Goal: Check status: Check status

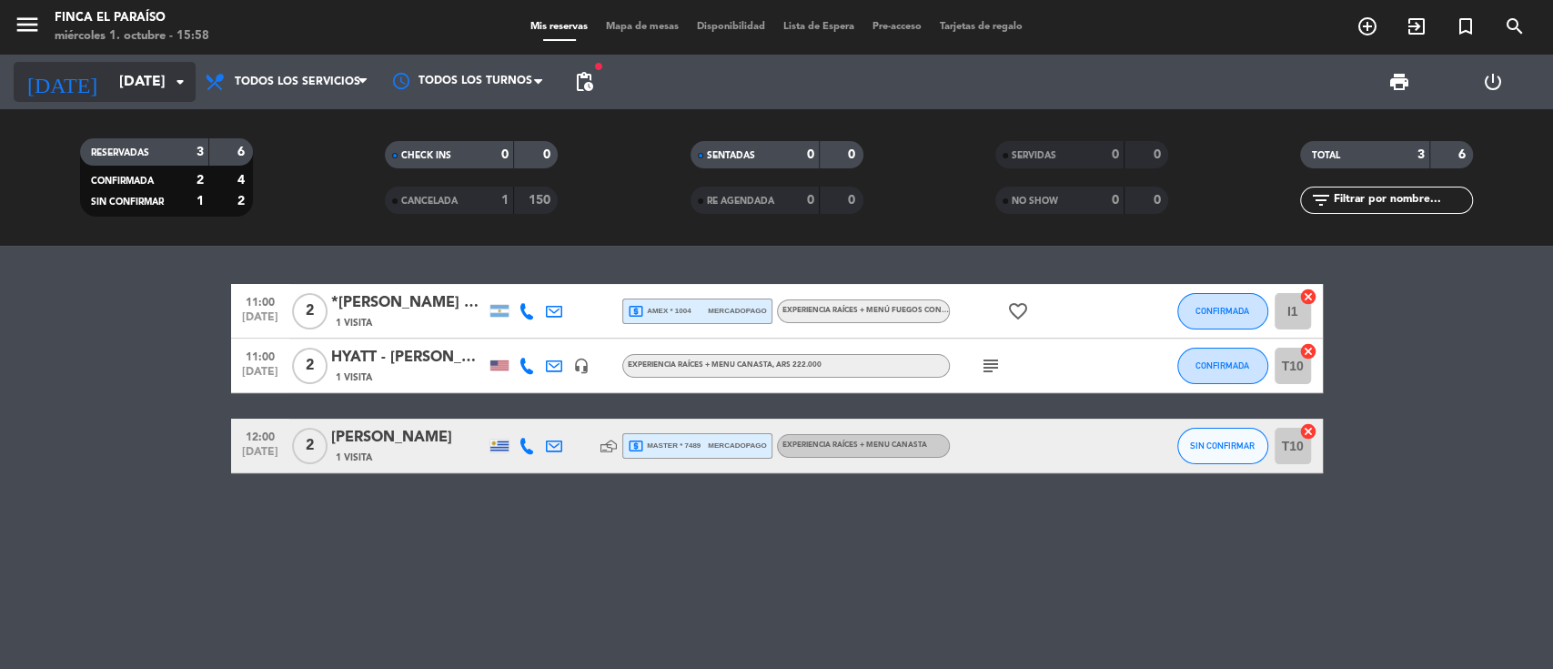
click at [110, 87] on input "[DATE]" at bounding box center [206, 82] width 192 height 35
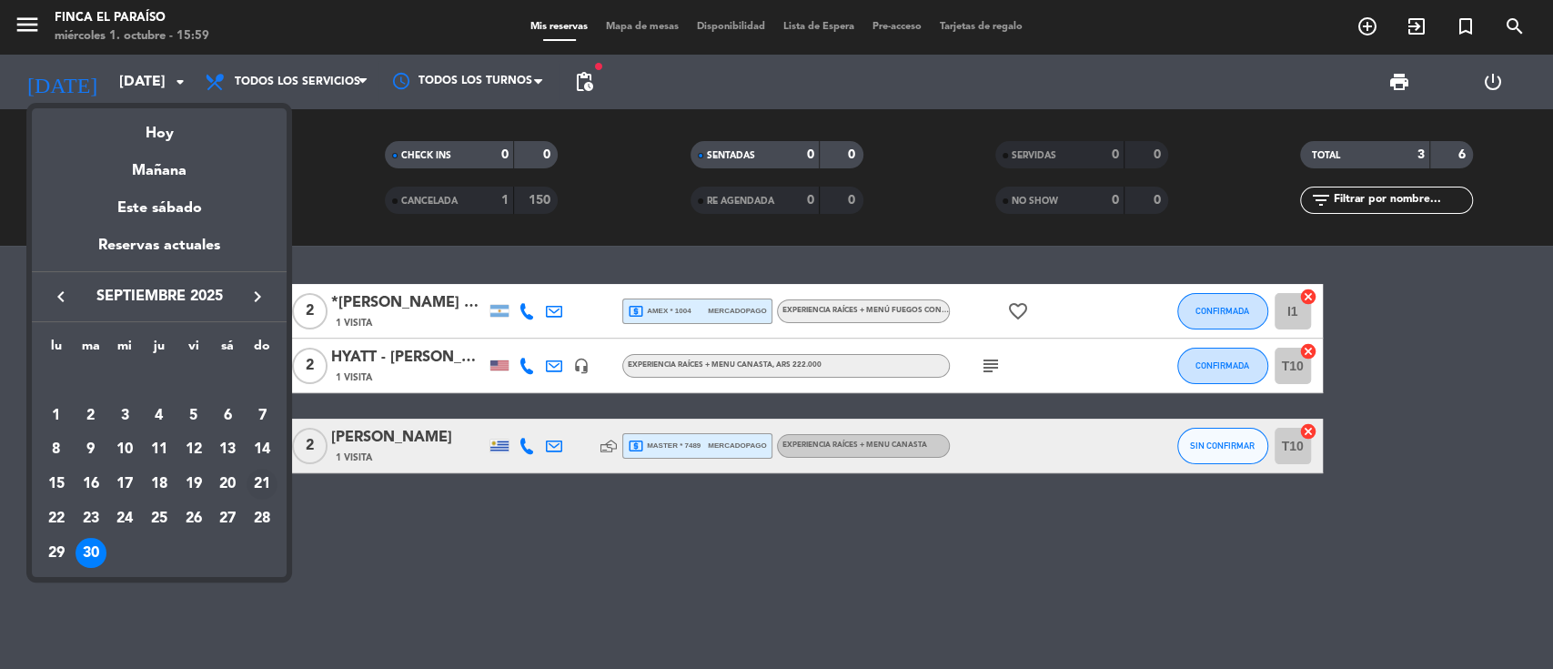
click at [260, 484] on div "21" at bounding box center [262, 484] width 31 height 31
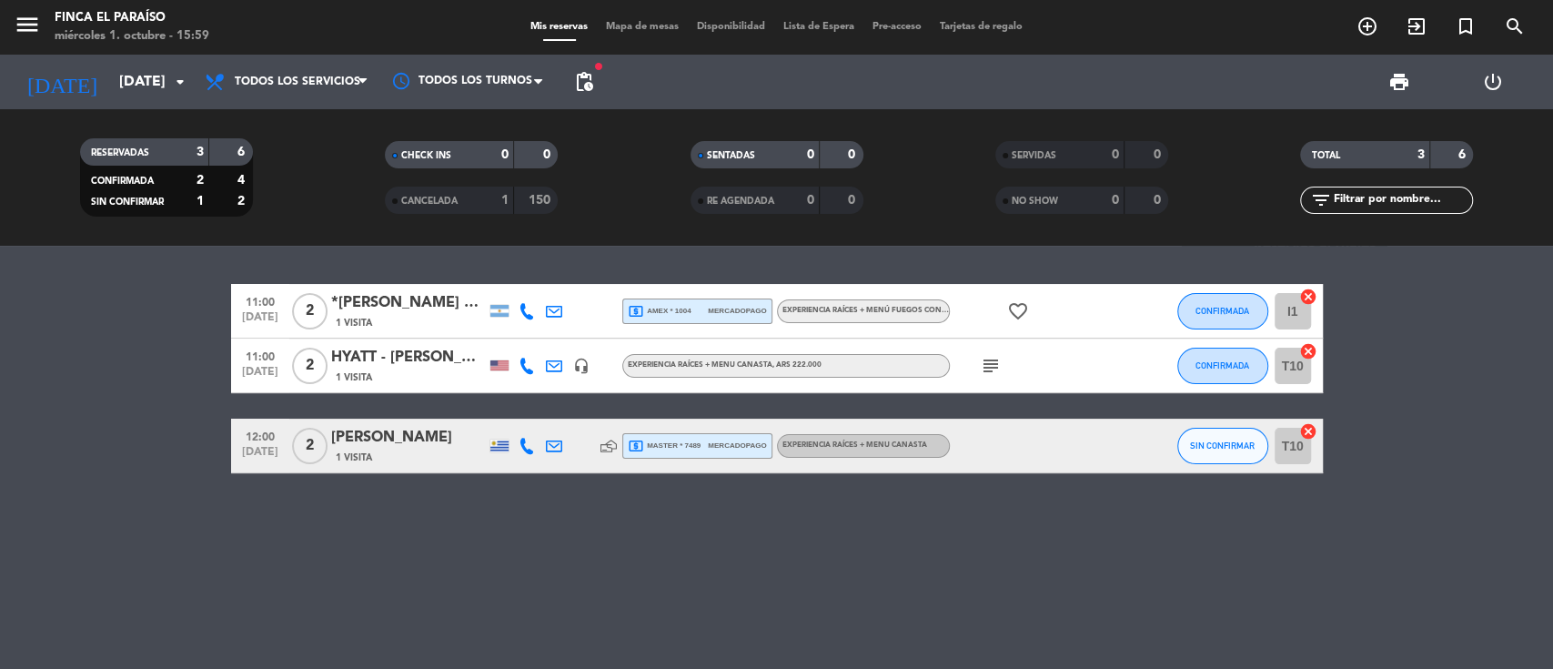
type input "[DATE]"
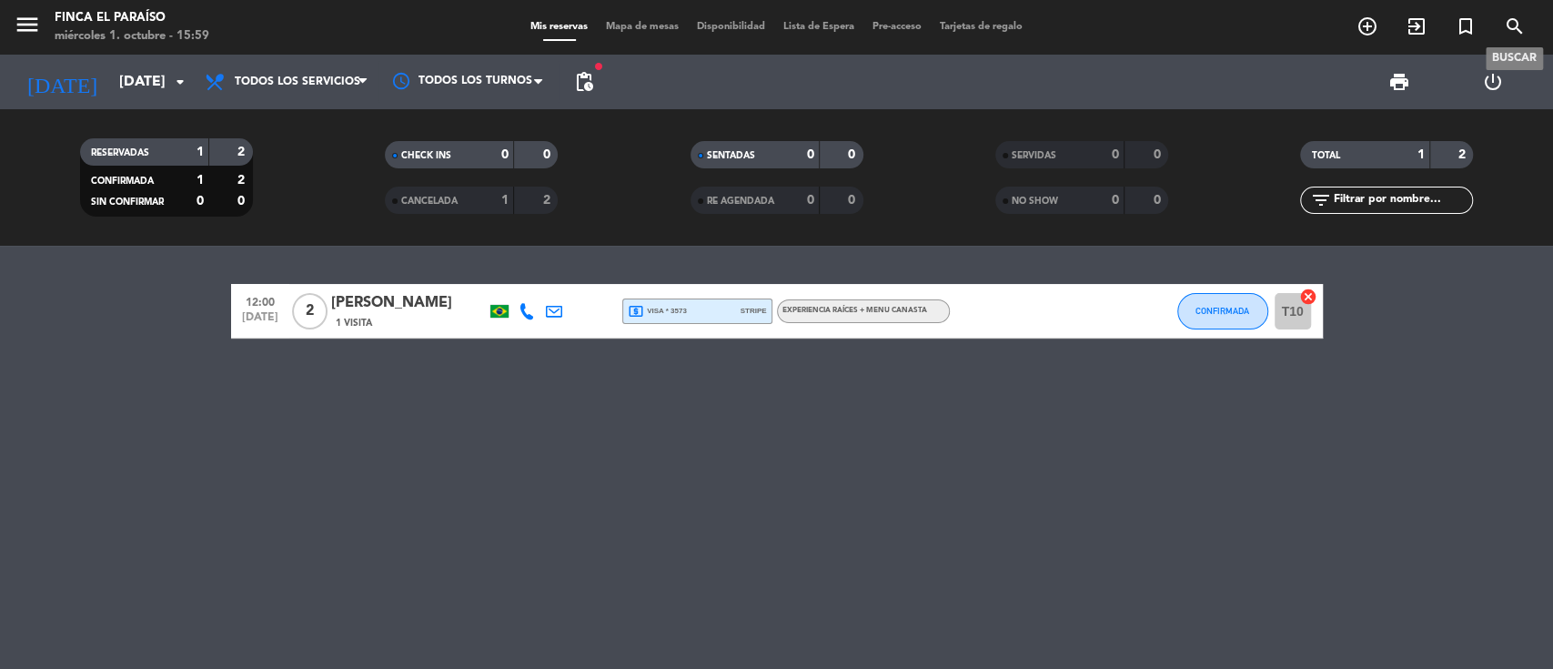
click at [1516, 34] on icon "search" at bounding box center [1515, 26] width 22 height 22
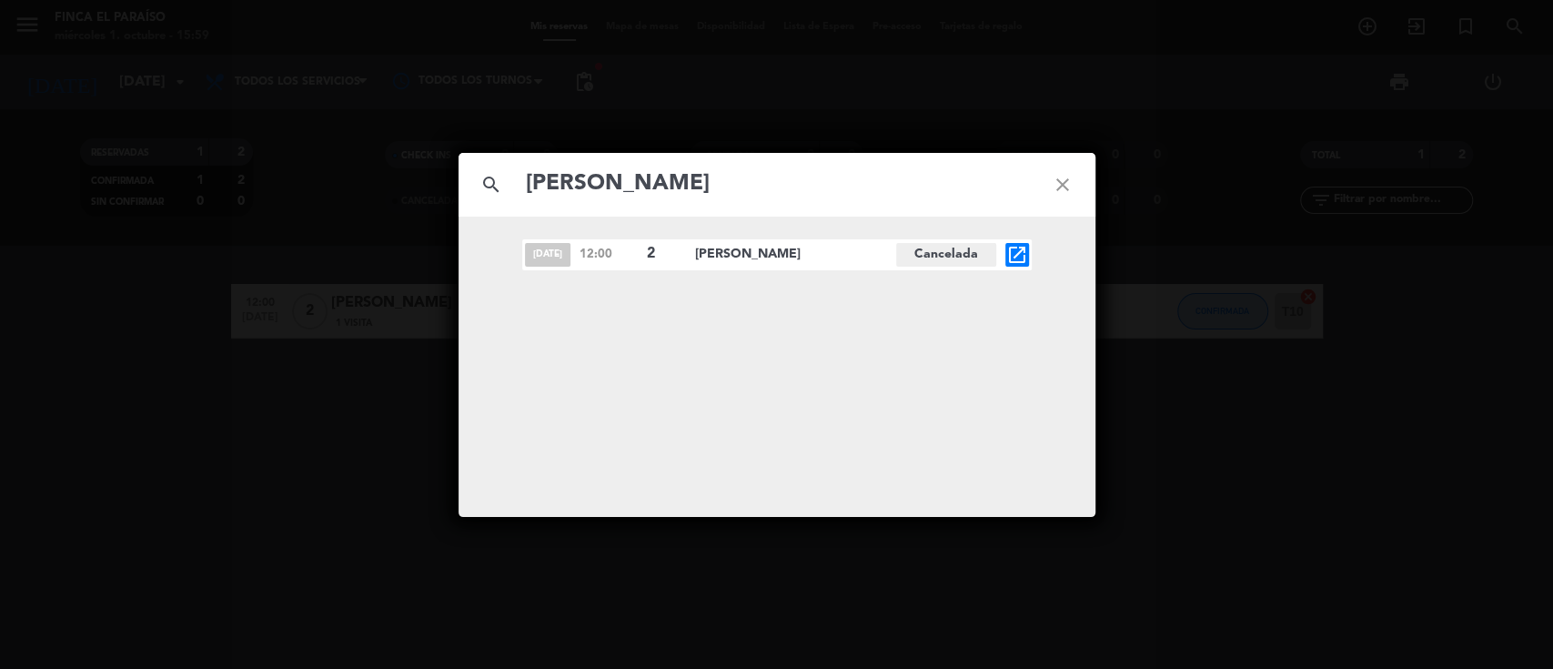
type input "[PERSON_NAME]"
click at [1007, 253] on icon "open_in_new" at bounding box center [1017, 255] width 22 height 22
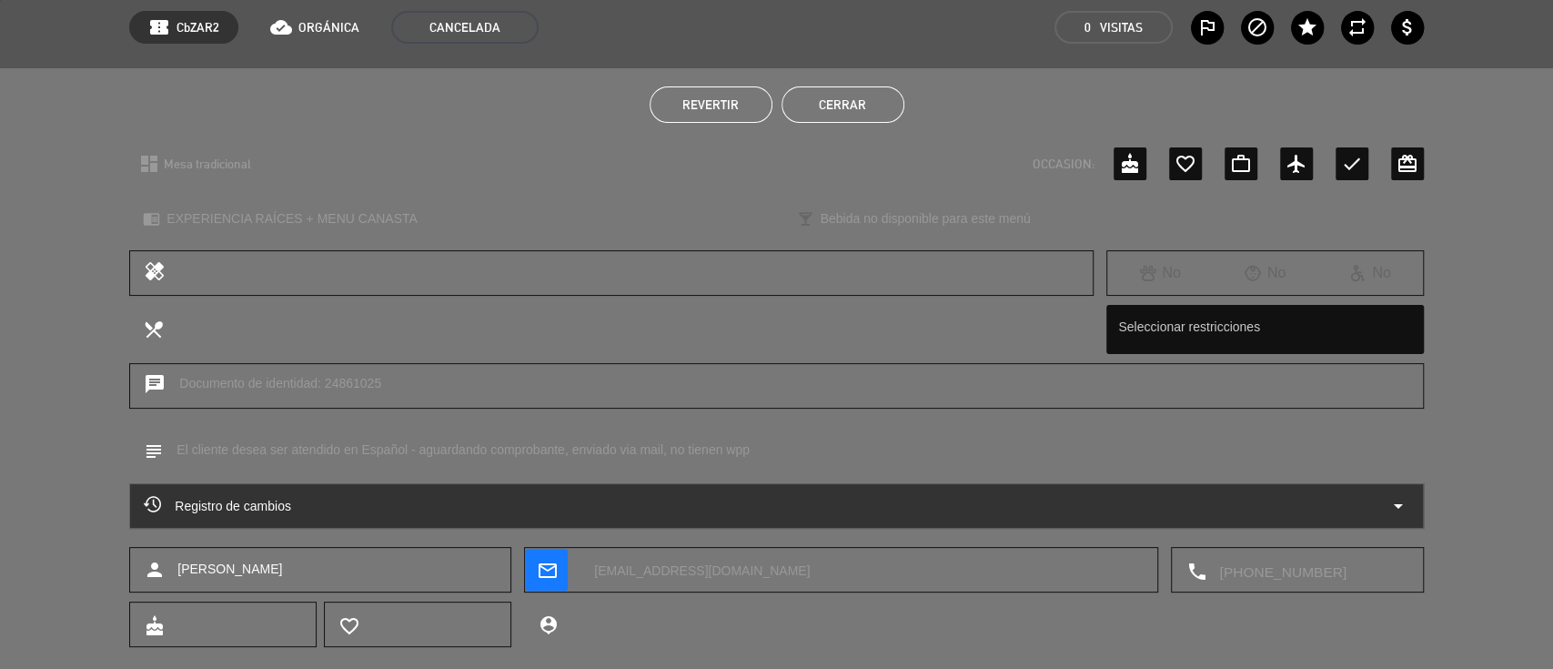
scroll to position [110, 0]
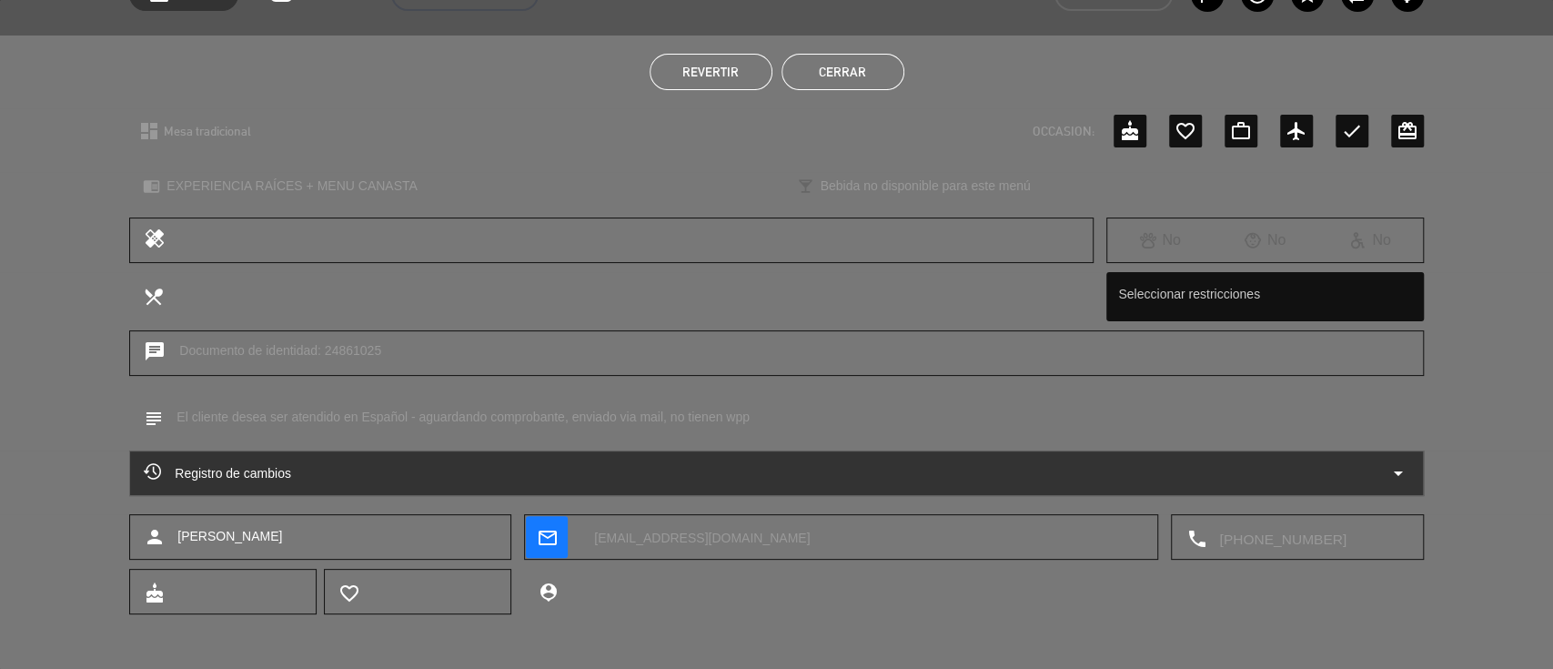
click at [277, 477] on span "Registro de cambios" at bounding box center [217, 473] width 147 height 22
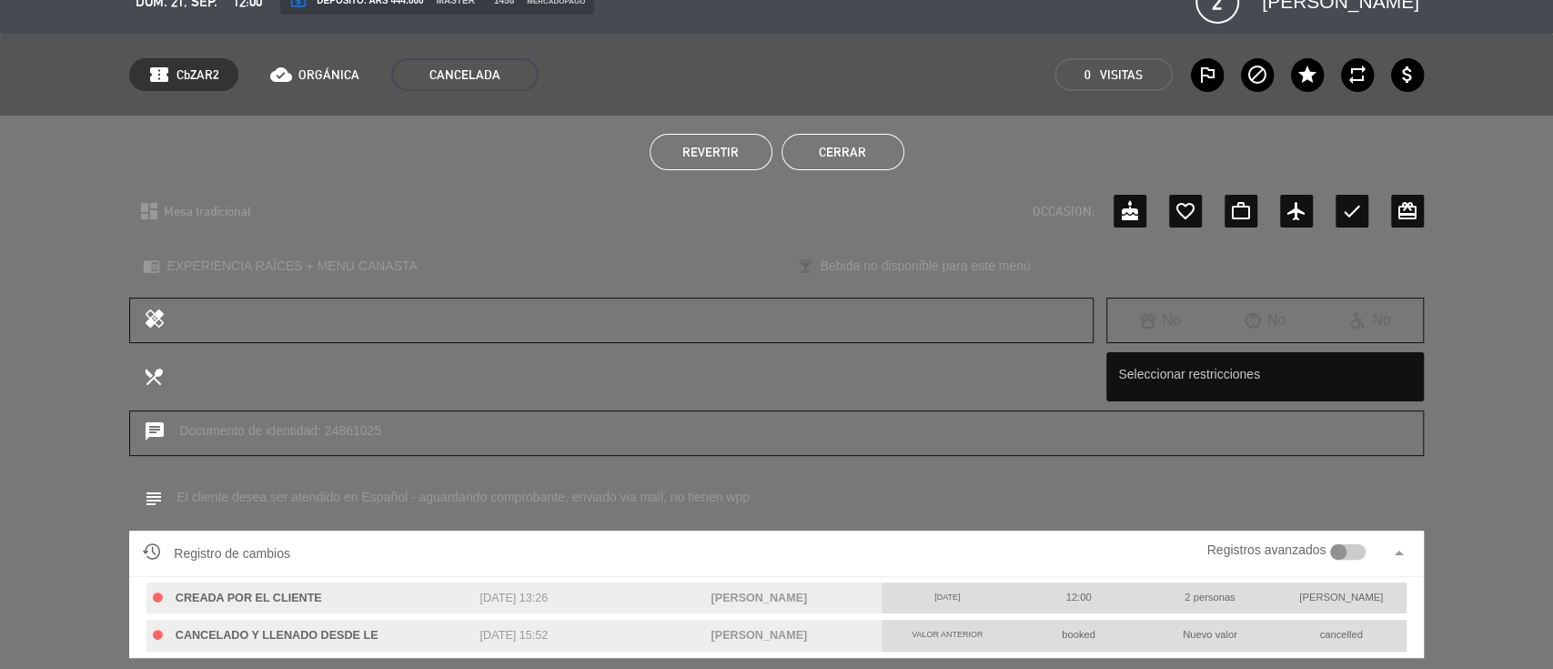
scroll to position [0, 0]
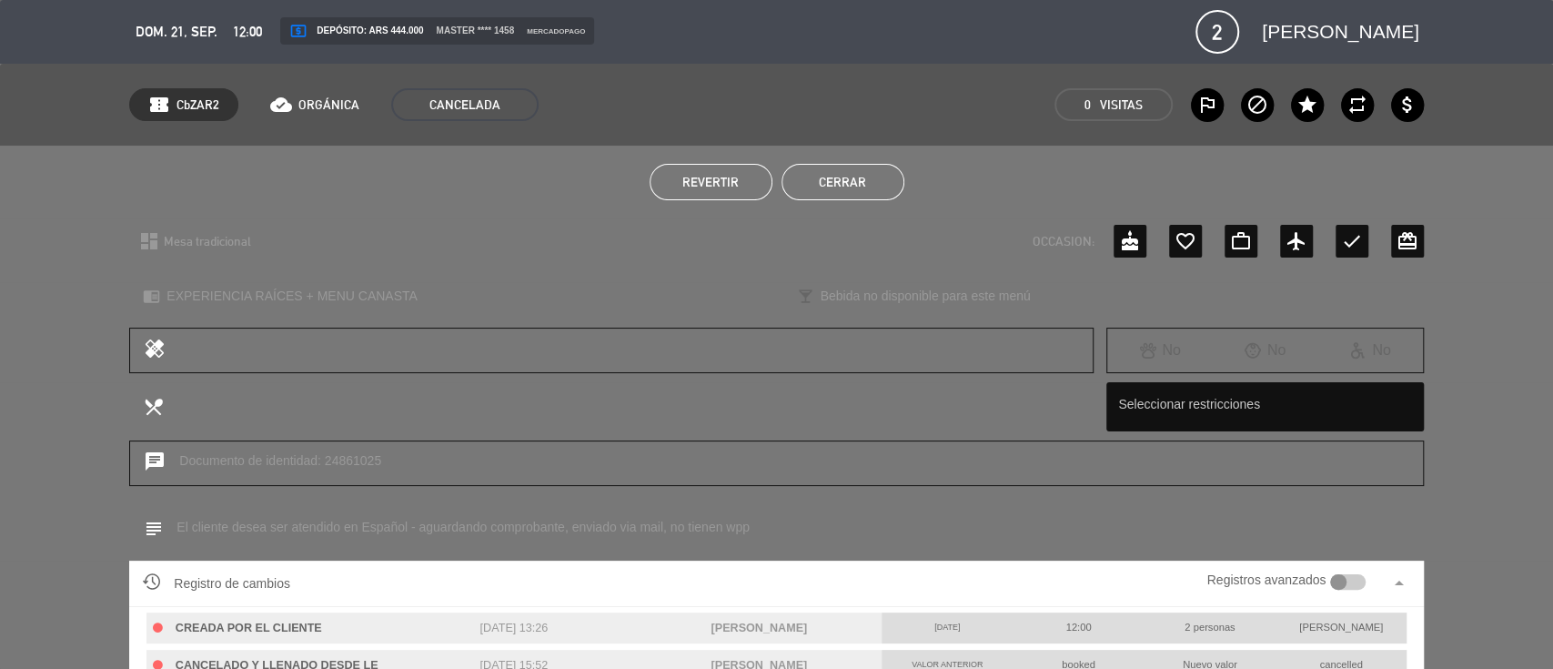
click at [859, 181] on button "Cerrar" at bounding box center [842, 182] width 123 height 36
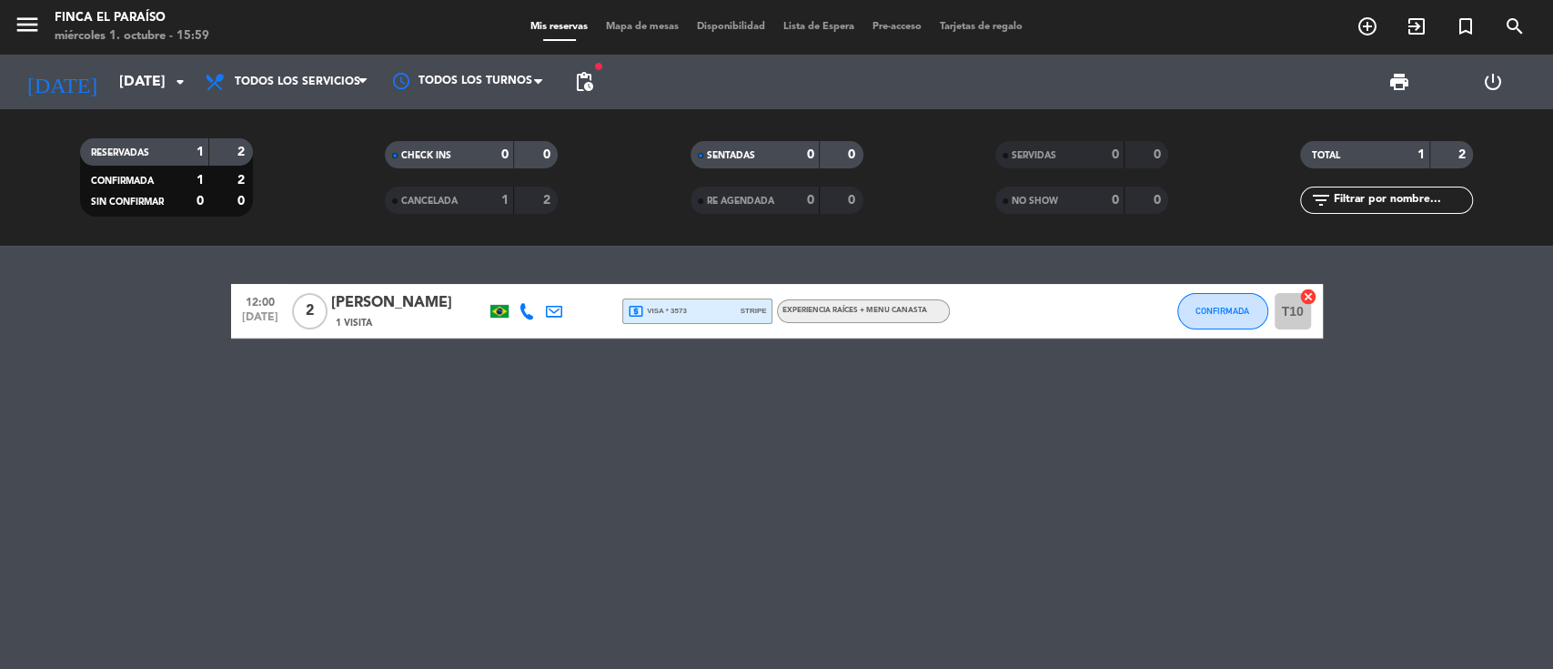
click at [1511, 31] on icon "search" at bounding box center [1515, 26] width 22 height 22
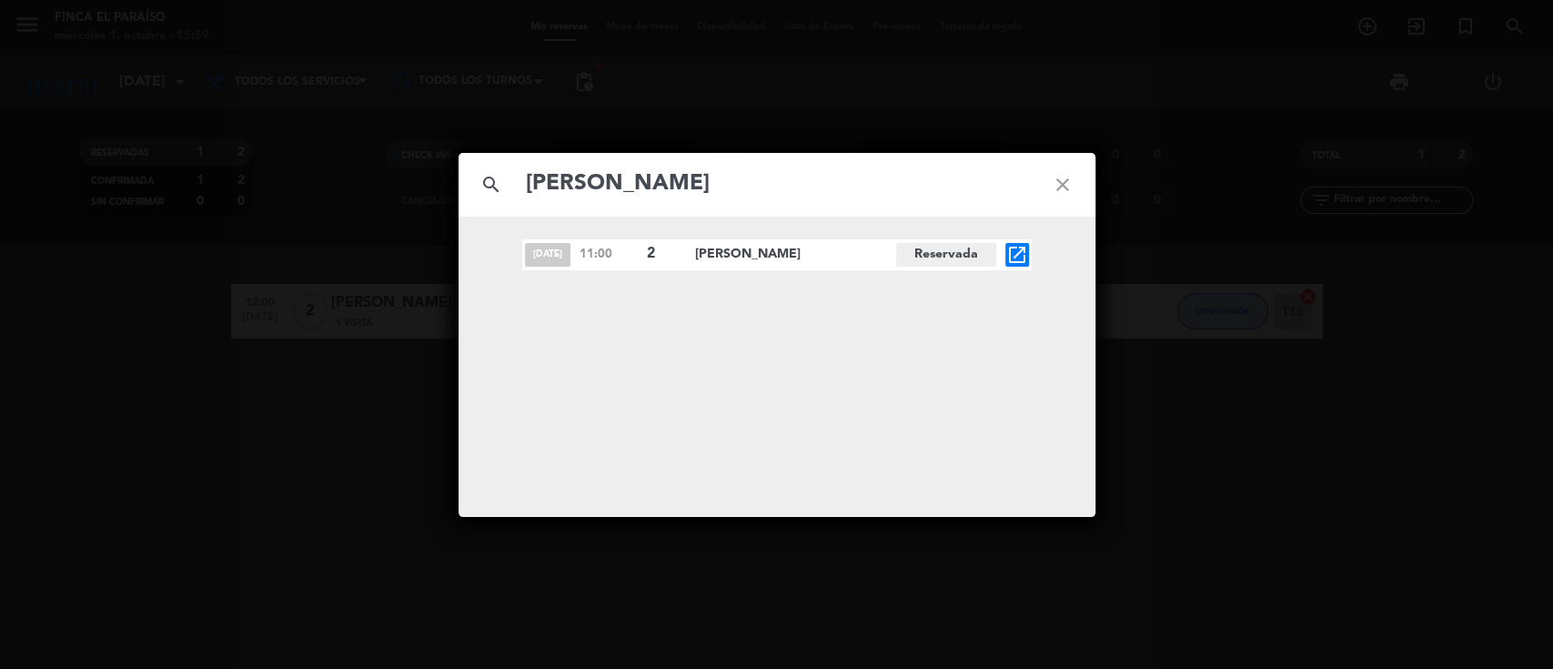
paste input "[PERSON_NAME]"
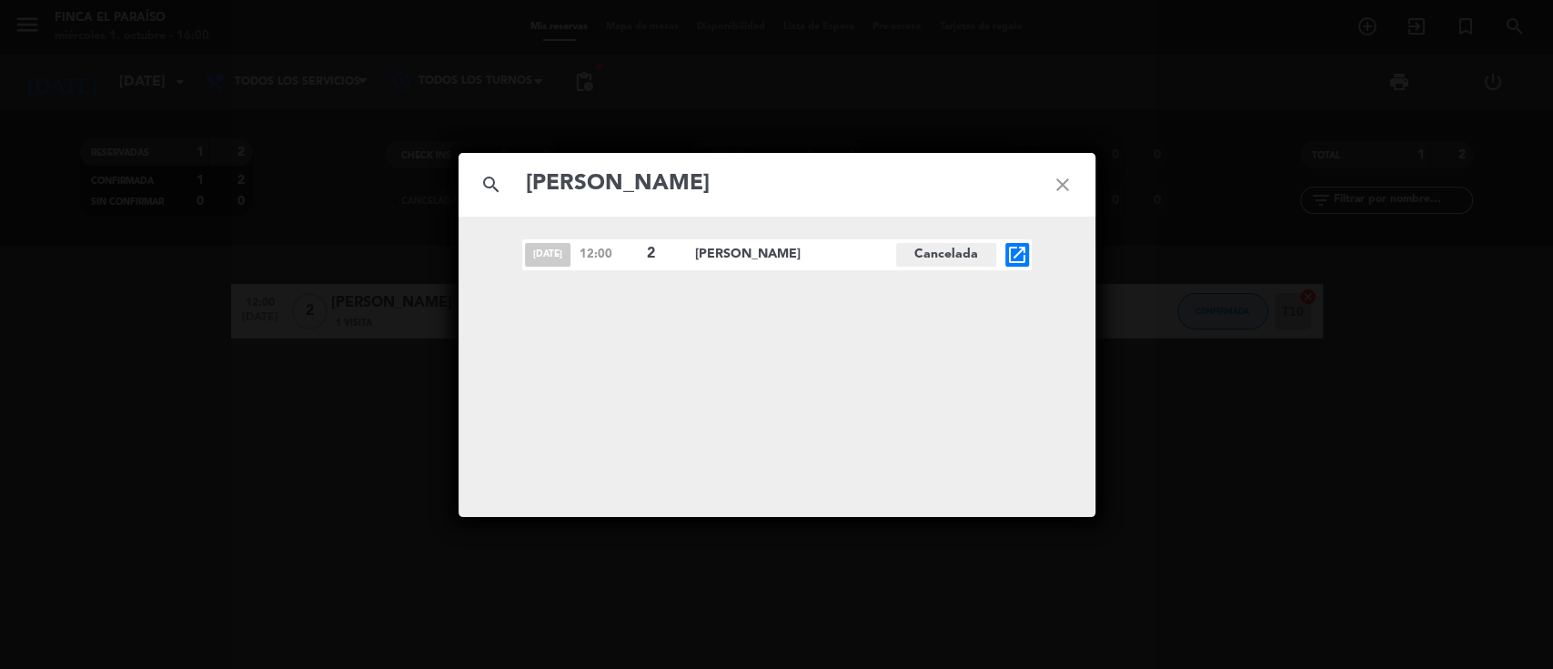
paste input "[PERSON_NAME]"
type input "[PERSON_NAME]"
click at [1017, 256] on icon "open_in_new" at bounding box center [1017, 255] width 22 height 22
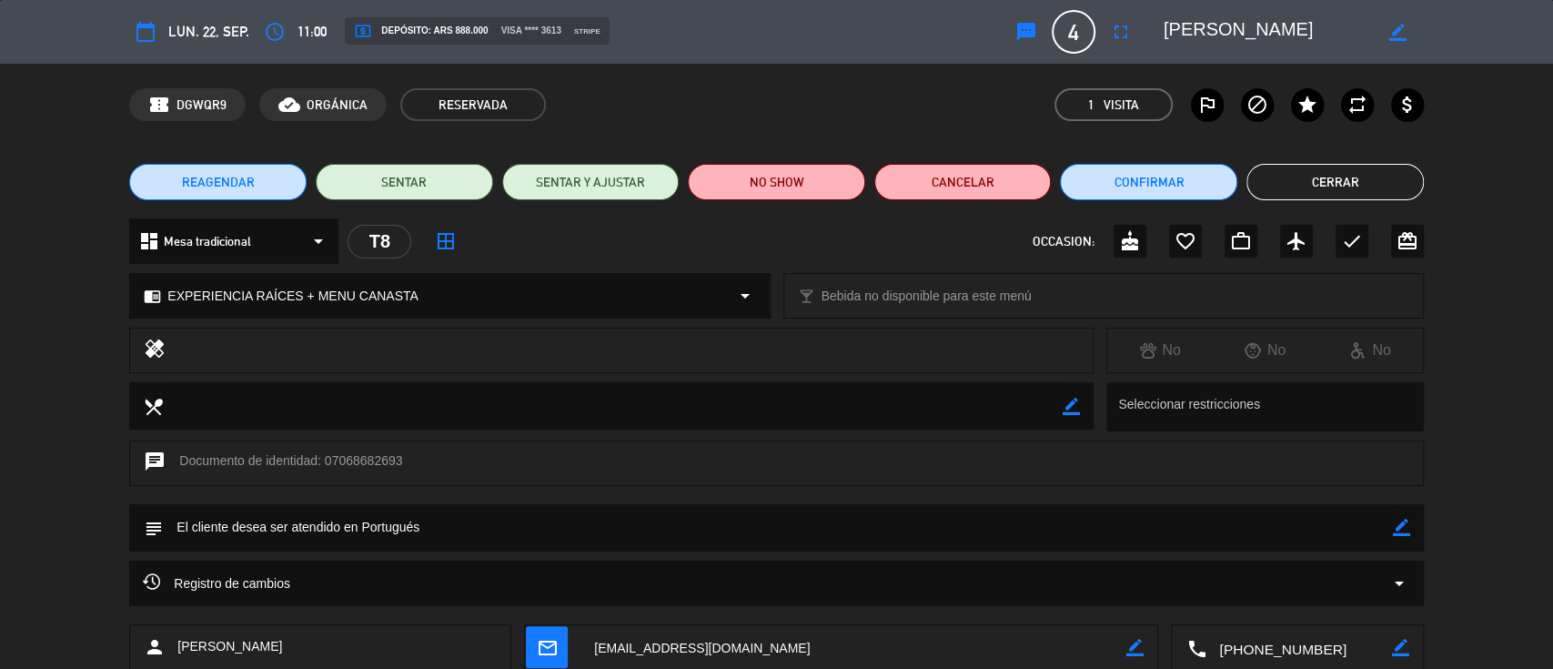
click at [1326, 186] on button "Cerrar" at bounding box center [1334, 182] width 177 height 36
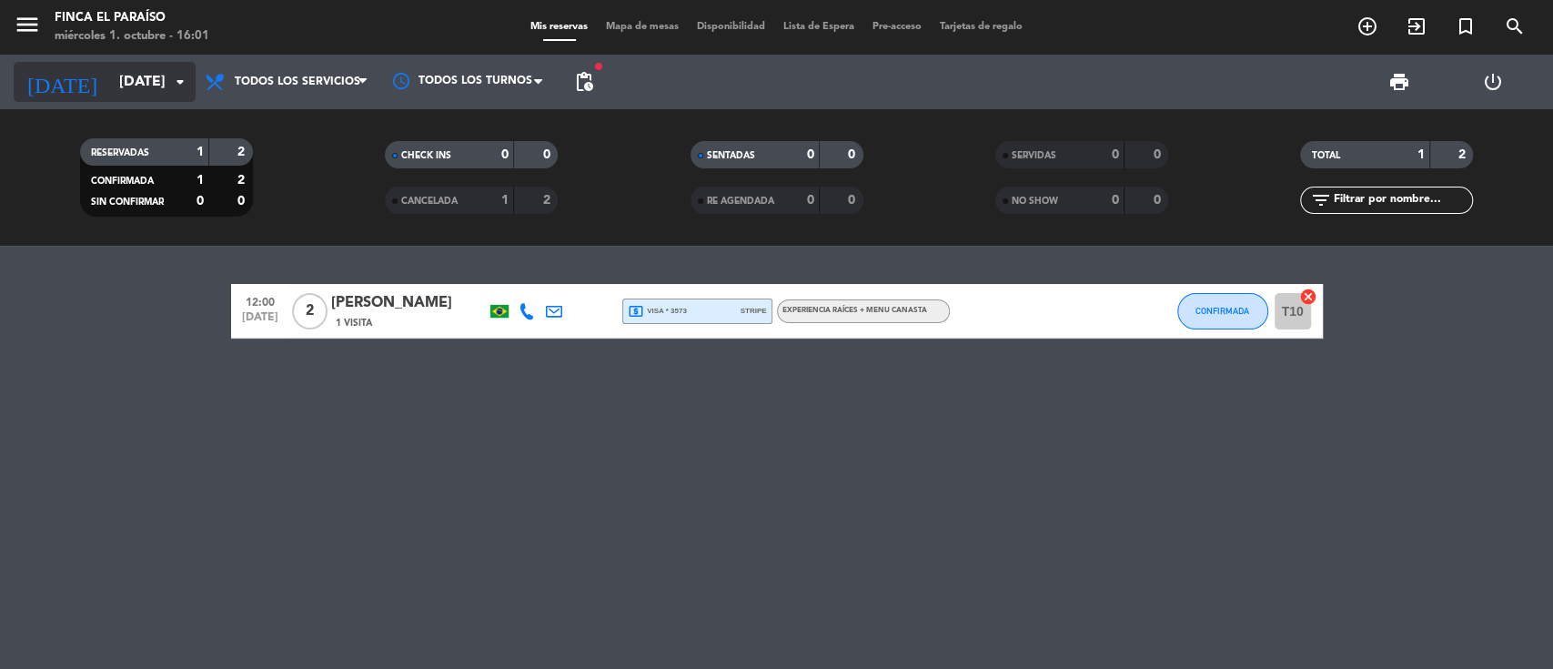
click at [124, 84] on input "[DATE]" at bounding box center [206, 82] width 192 height 35
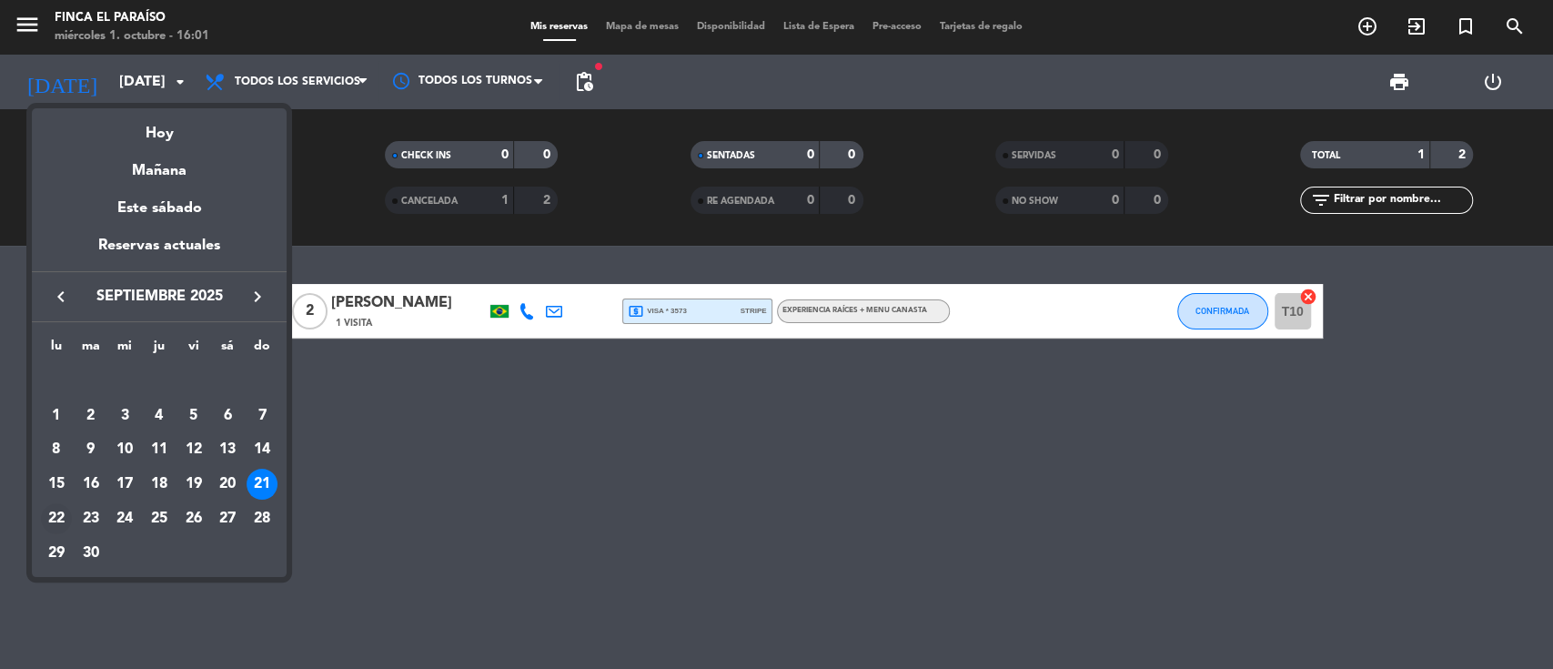
click at [54, 526] on div "22" at bounding box center [56, 518] width 31 height 31
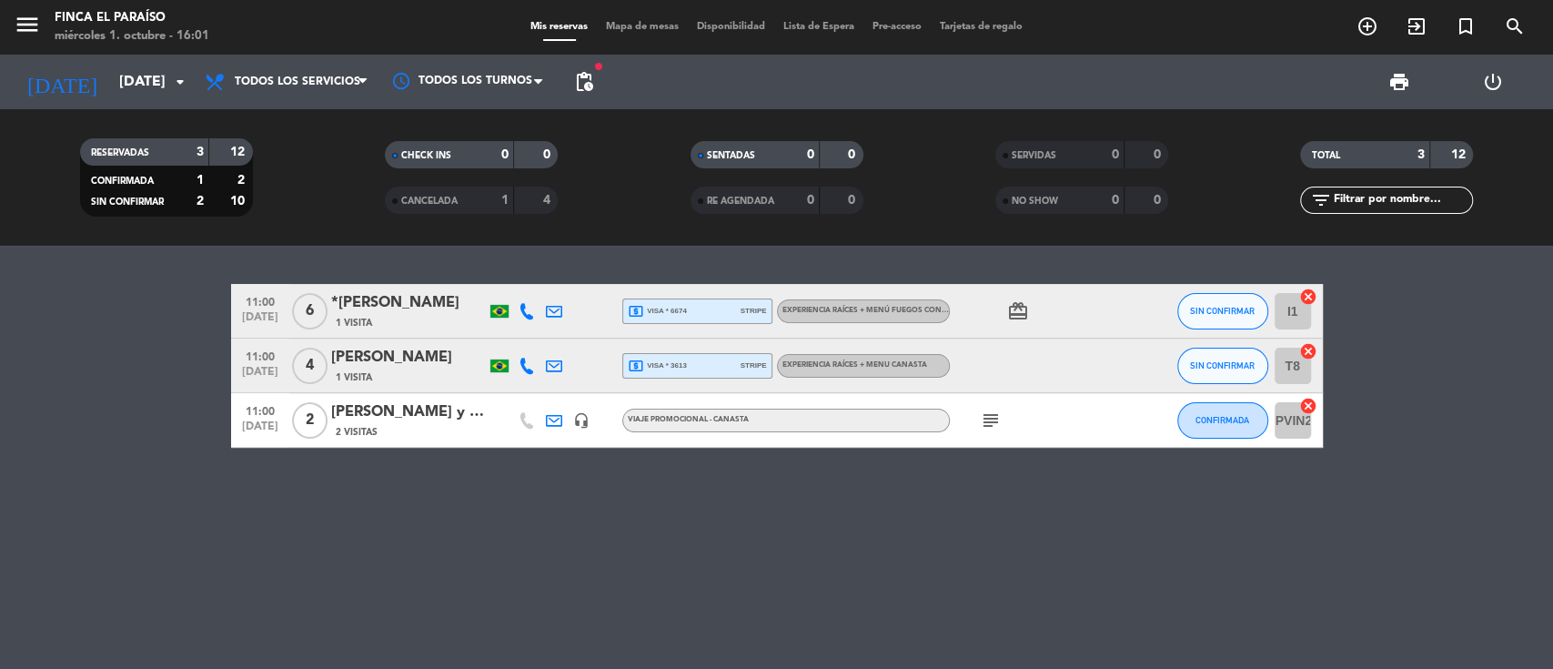
click at [408, 428] on div "2 Visitas" at bounding box center [408, 431] width 155 height 15
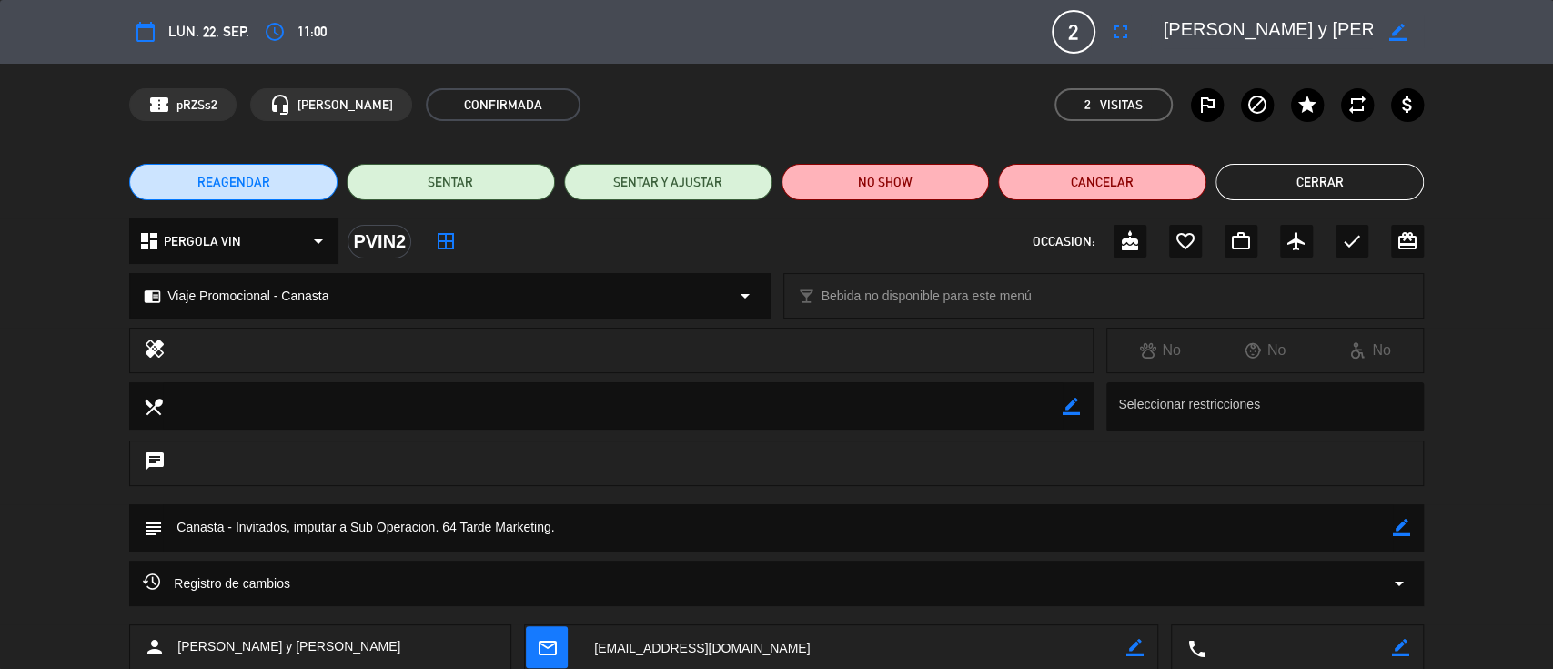
drag, startPoint x: 1308, startPoint y: 171, endPoint x: 1307, endPoint y: 180, distance: 9.1
click at [1307, 180] on button "Cerrar" at bounding box center [1319, 182] width 208 height 36
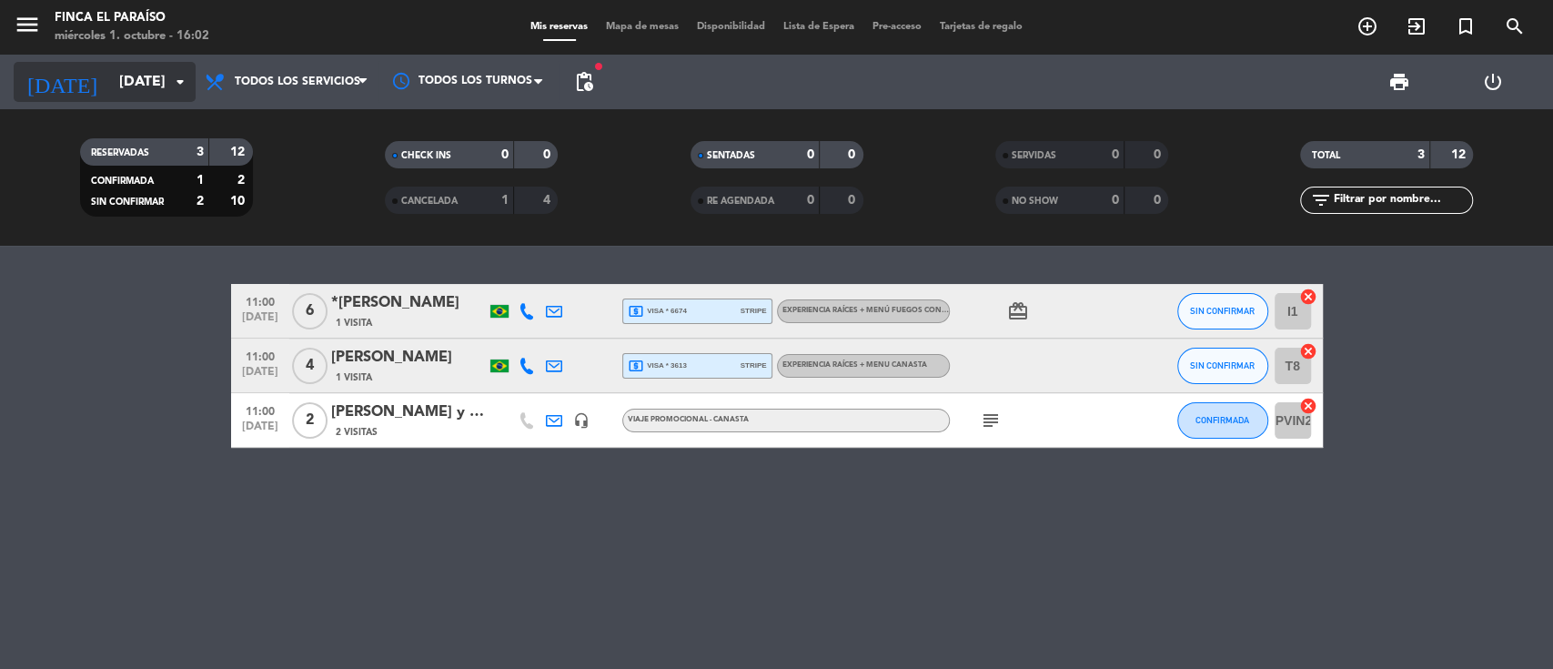
click at [110, 70] on input "[DATE]" at bounding box center [206, 82] width 192 height 35
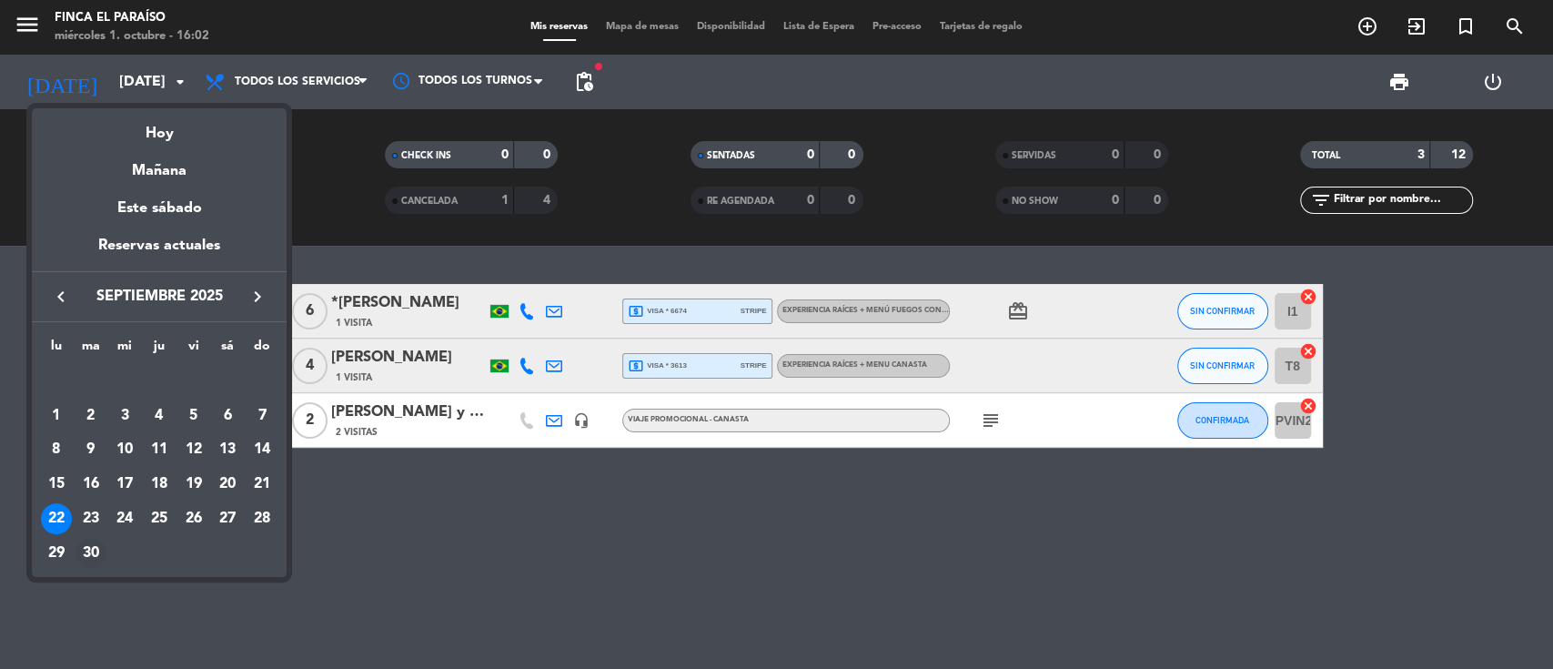
click at [85, 552] on div "30" at bounding box center [91, 553] width 31 height 31
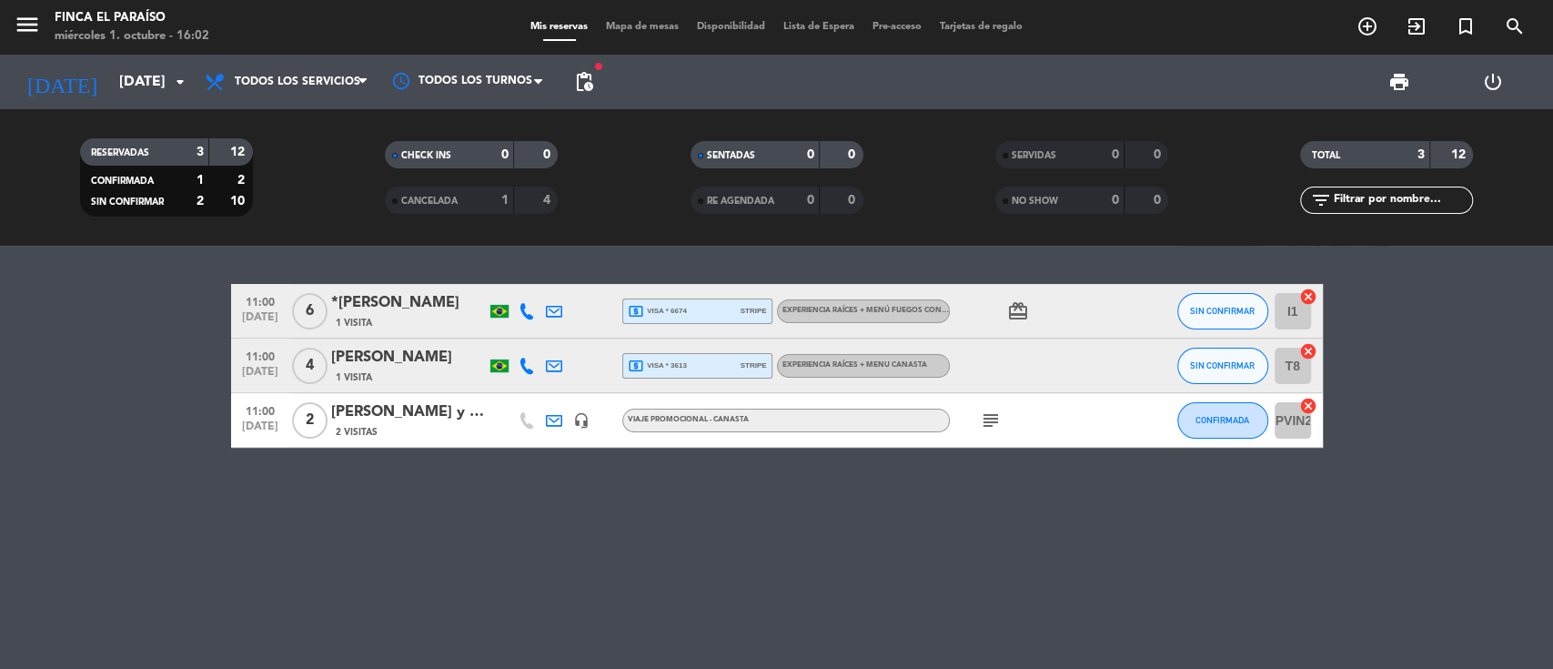
type input "[DATE]"
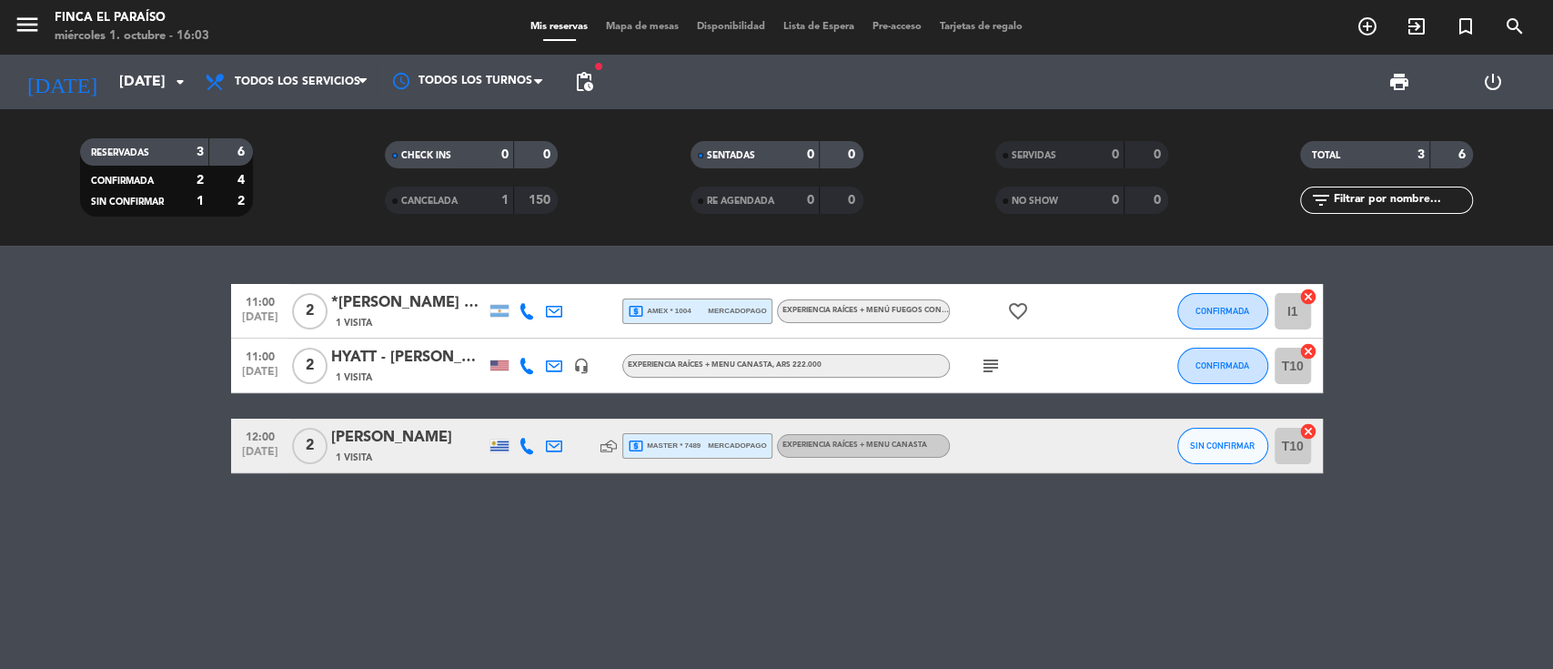
click at [403, 362] on div "HYATT - [PERSON_NAME]" at bounding box center [408, 358] width 155 height 24
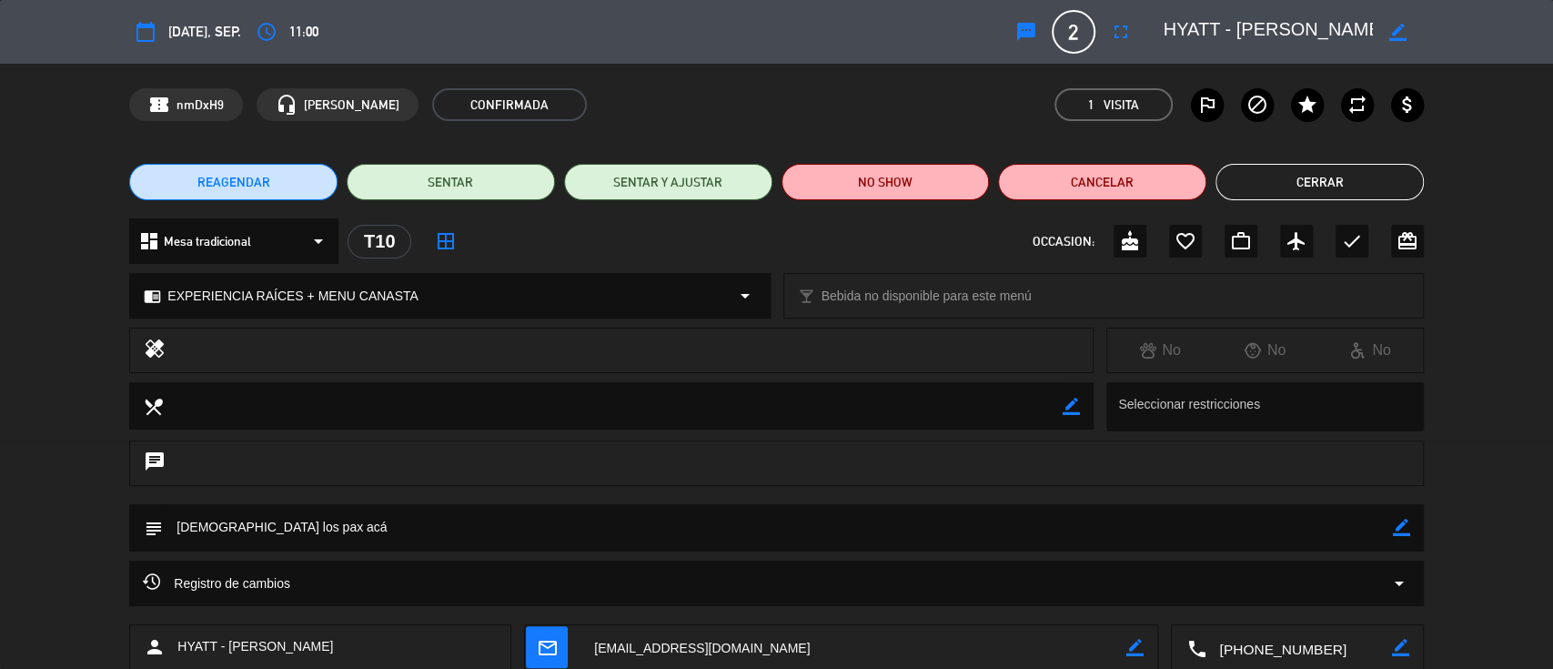
click at [1353, 178] on button "Cerrar" at bounding box center [1319, 182] width 208 height 36
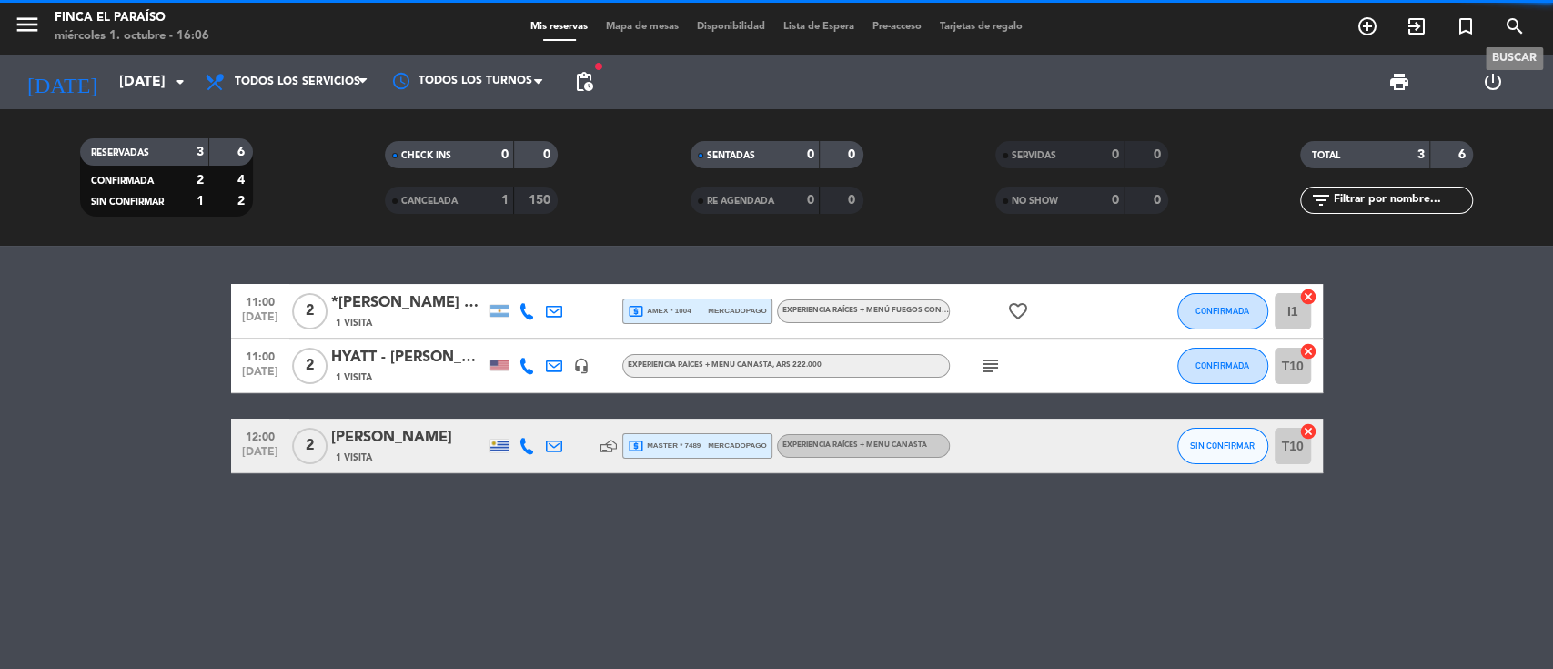
click at [1515, 18] on icon "search" at bounding box center [1515, 26] width 22 height 22
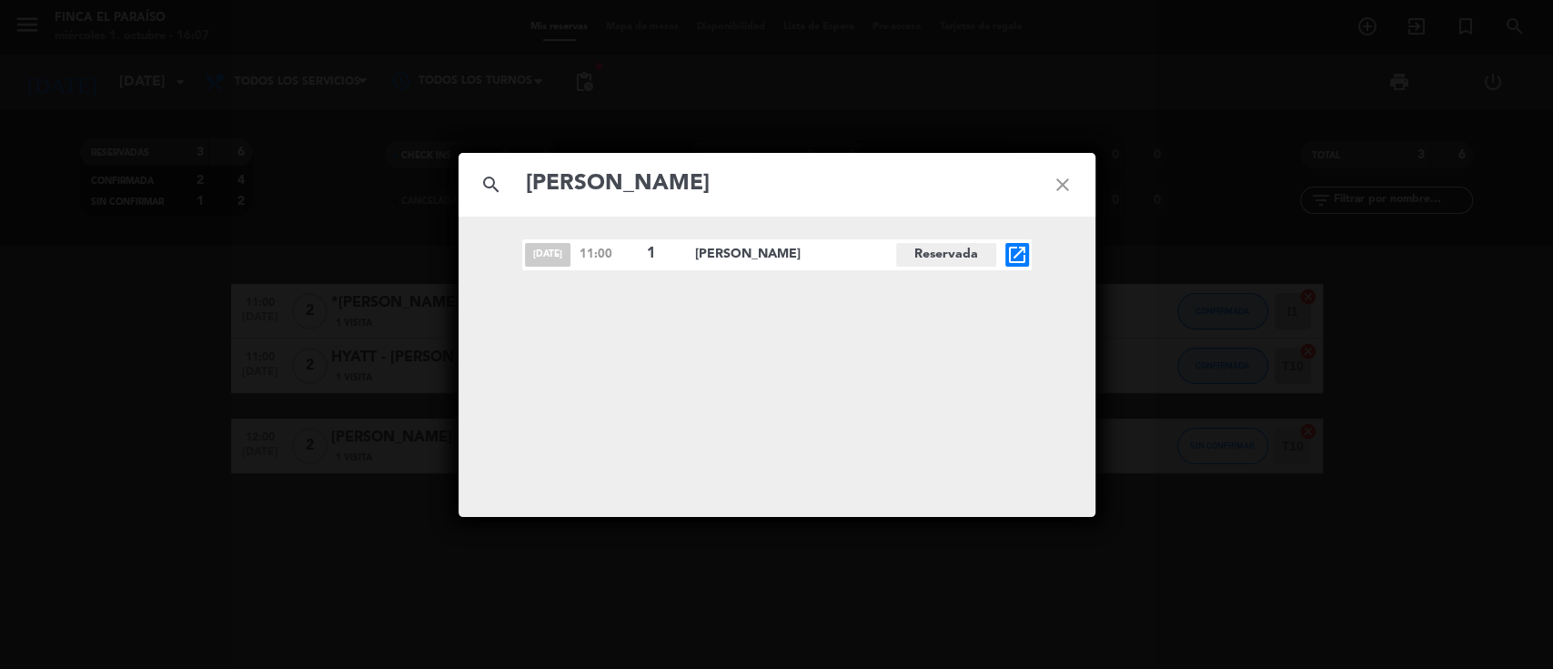
paste input "[PERSON_NAME]¡lez y [PERSON_NAME]¡n (invitados)"
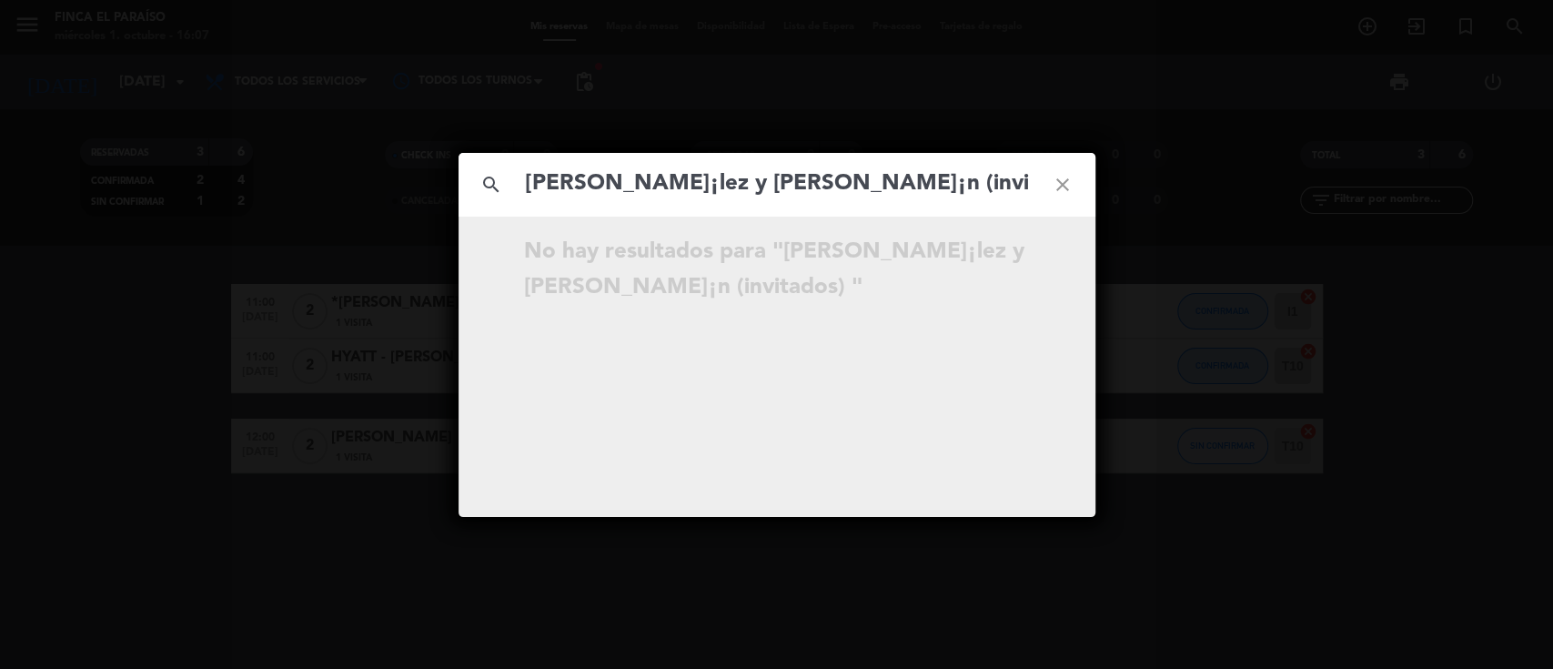
paste input "[PERSON_NAME]"
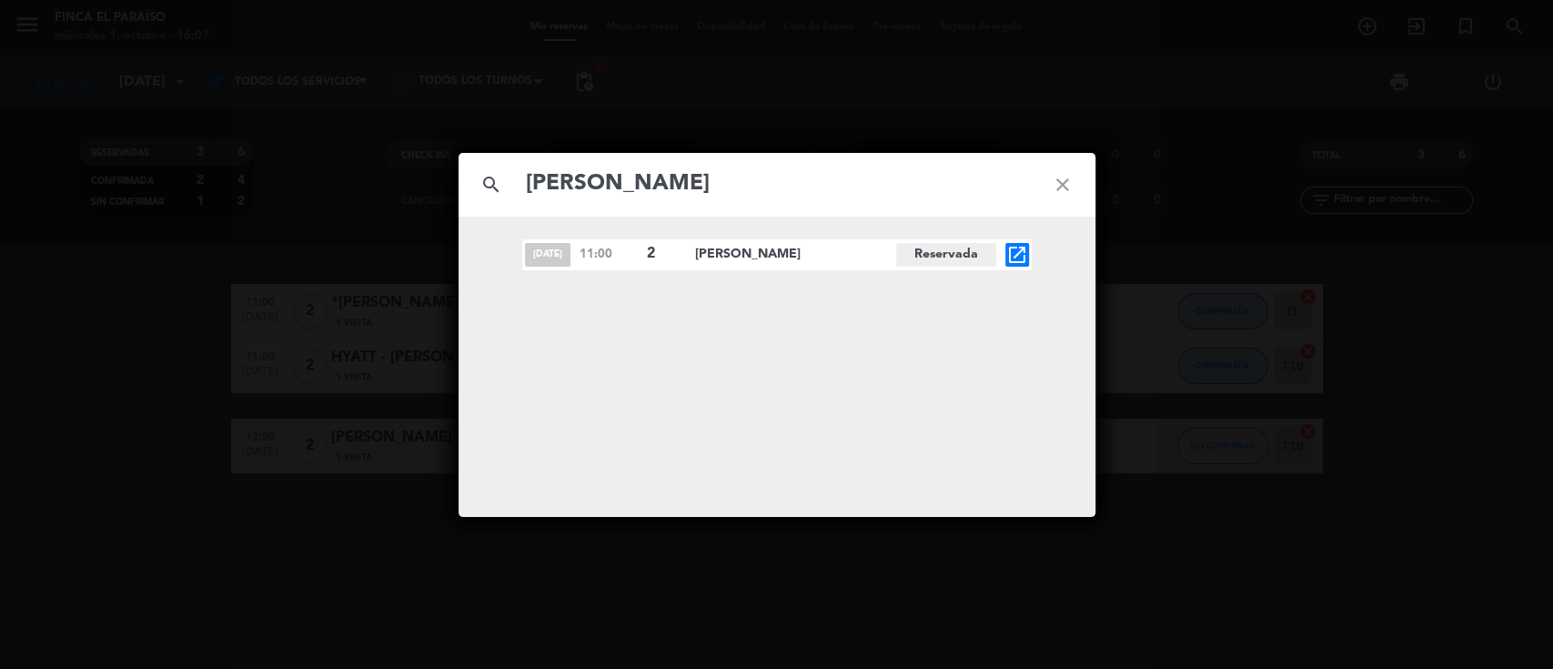
paste input "[PERSON_NAME], [PERSON_NAME], [PERSON_NAME], [PERSON_NAME]"
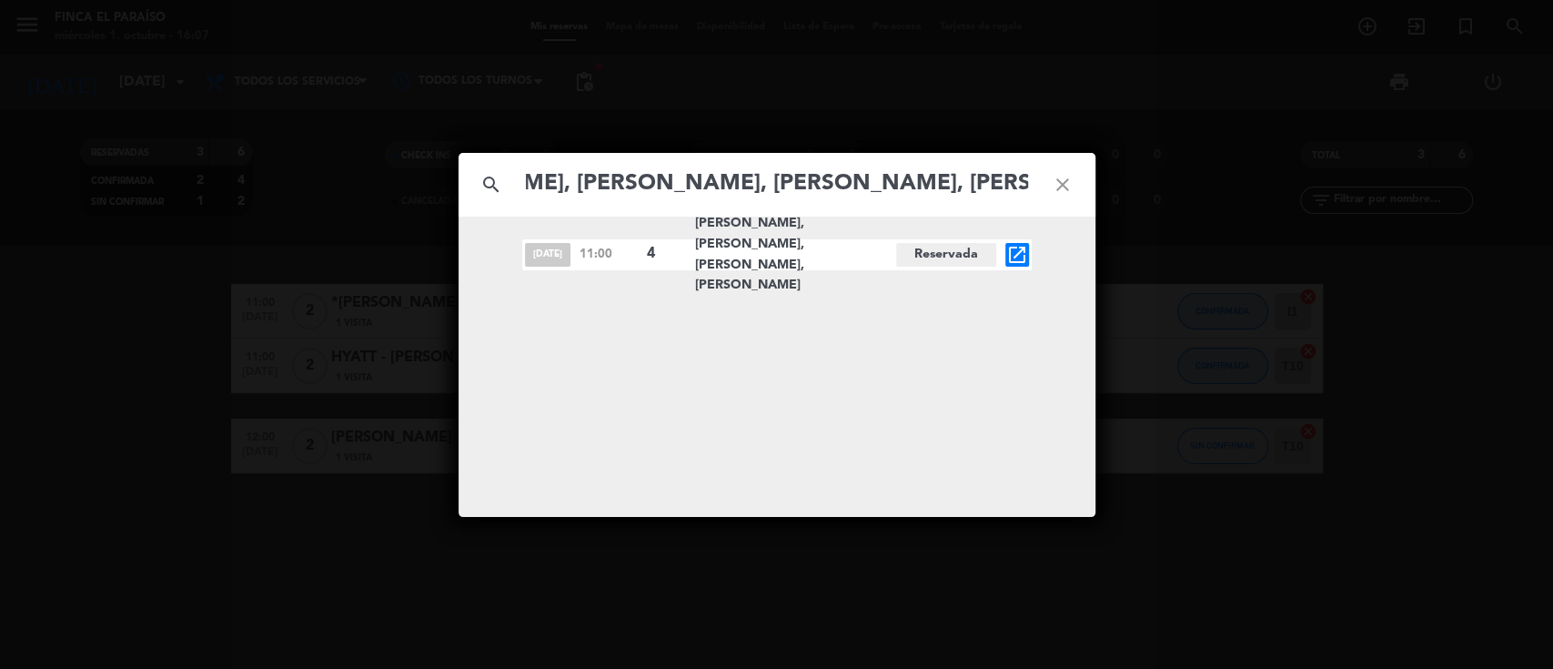
type input "[PERSON_NAME], [PERSON_NAME], [PERSON_NAME], [PERSON_NAME]"
click at [1064, 185] on icon "close" at bounding box center [1062, 184] width 65 height 65
click at [1064, 187] on icon "close" at bounding box center [1062, 184] width 65 height 65
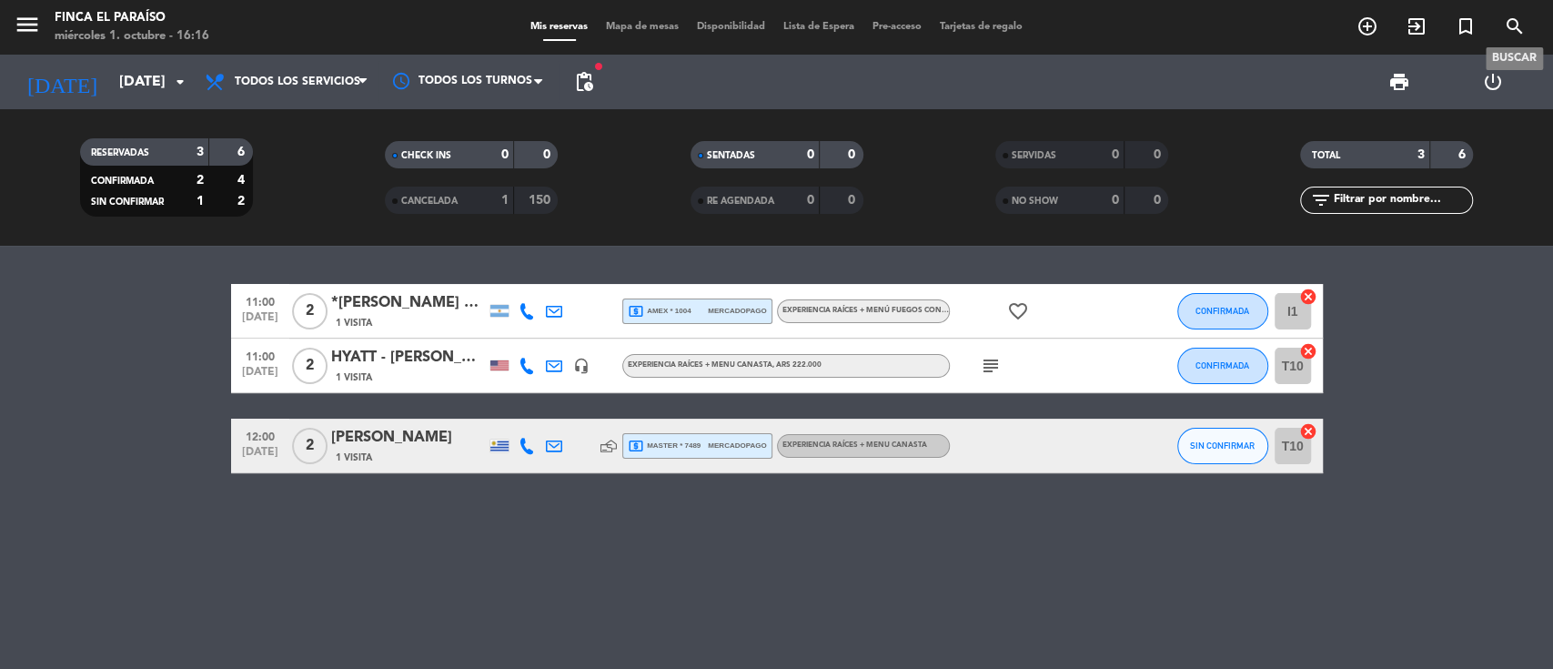
click at [1521, 36] on icon "search" at bounding box center [1515, 26] width 22 height 22
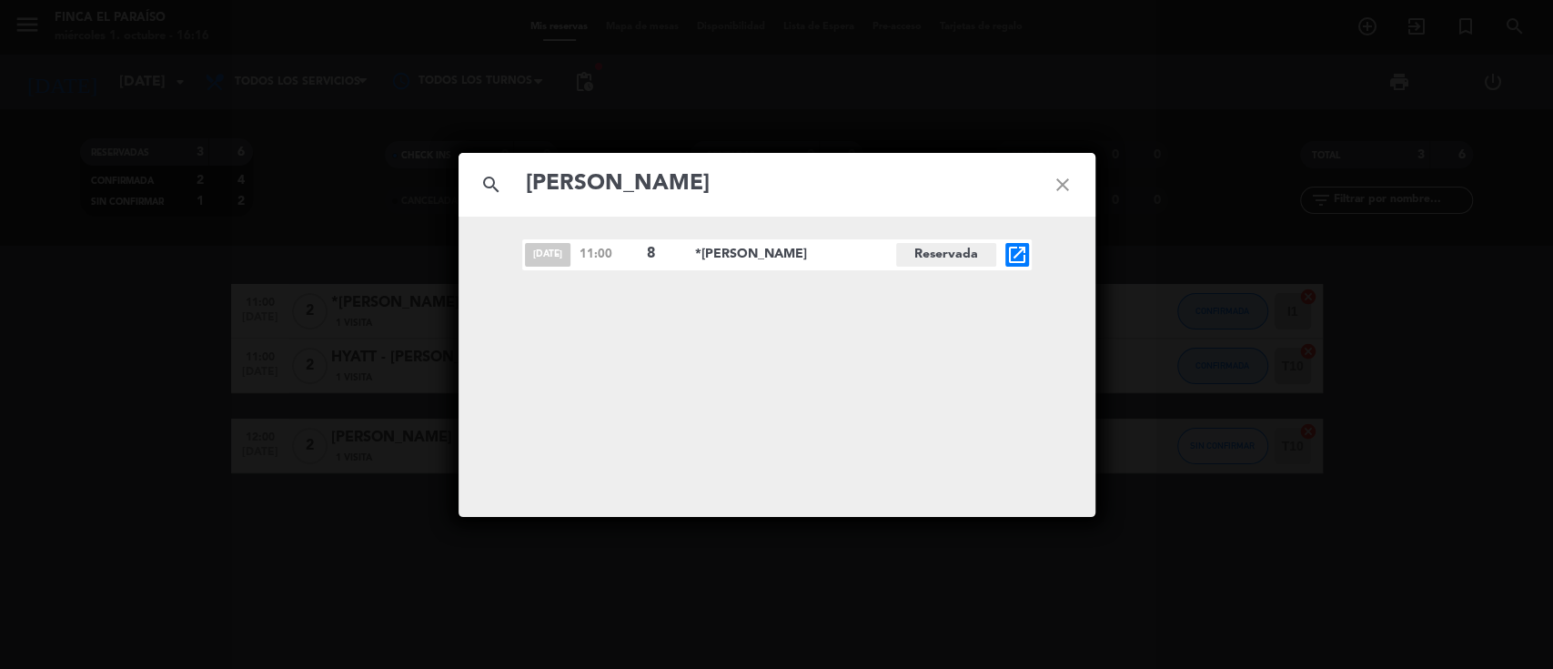
type input "[PERSON_NAME]"
click at [1023, 253] on icon "open_in_new" at bounding box center [1017, 255] width 22 height 22
